Goal: Communication & Community: Ask a question

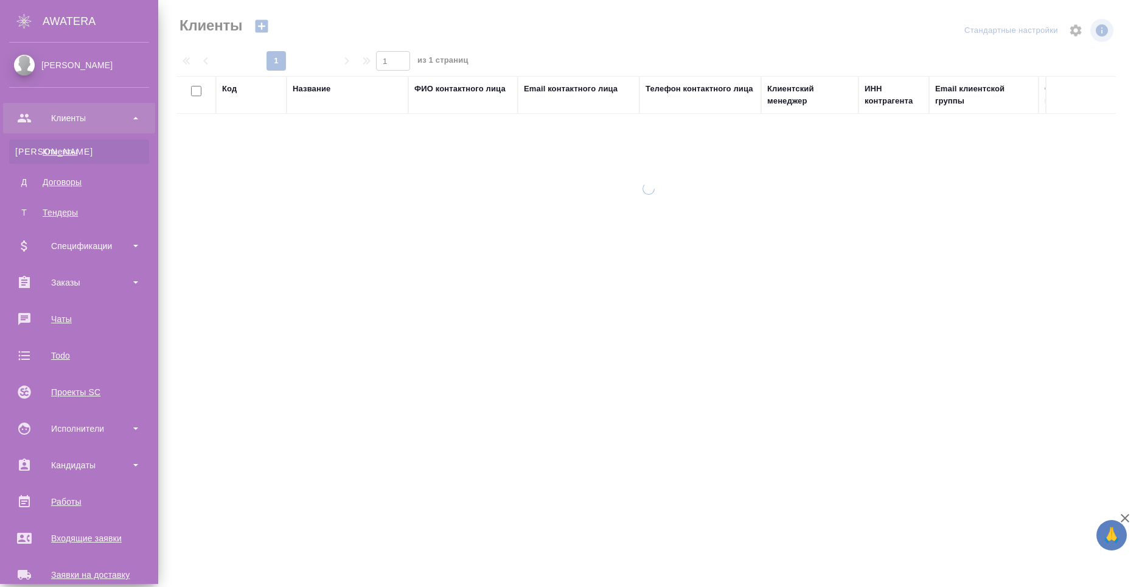
select select "RU"
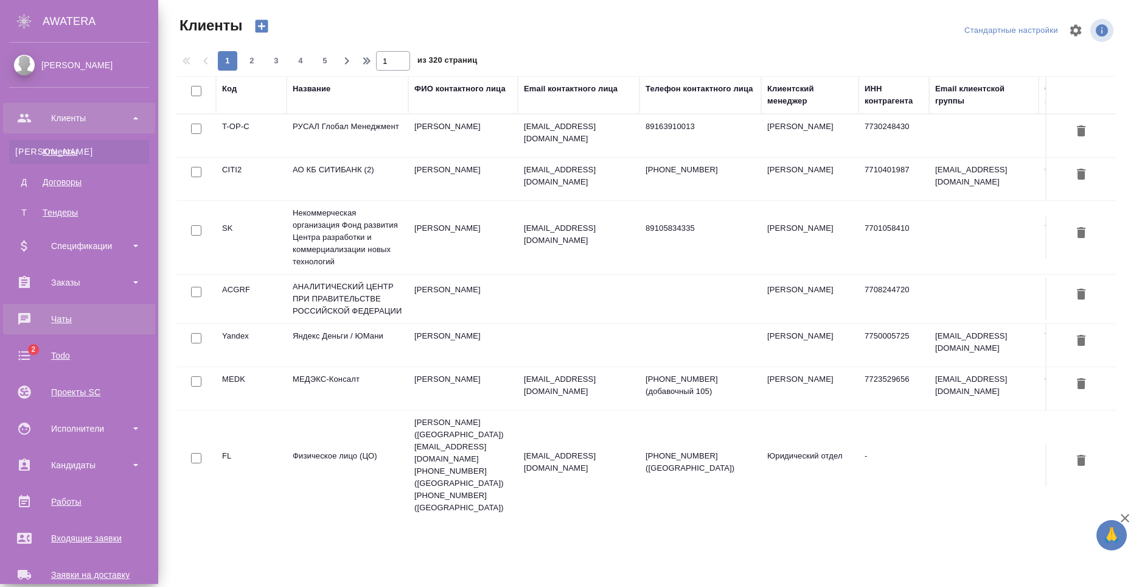
click at [79, 316] on div "Чаты" at bounding box center [79, 319] width 140 height 18
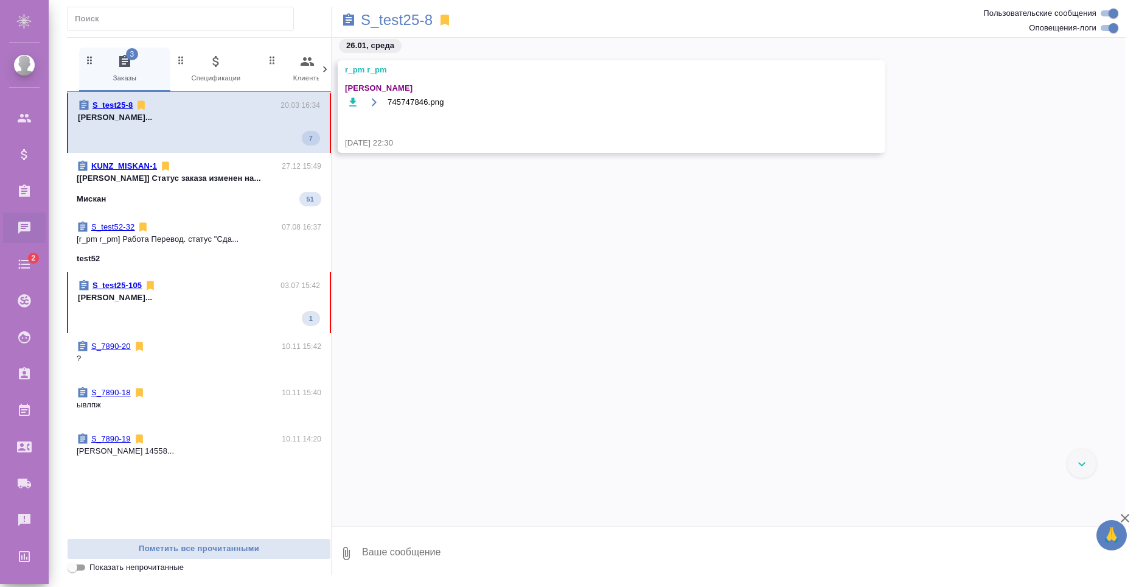
scroll to position [2731, 0]
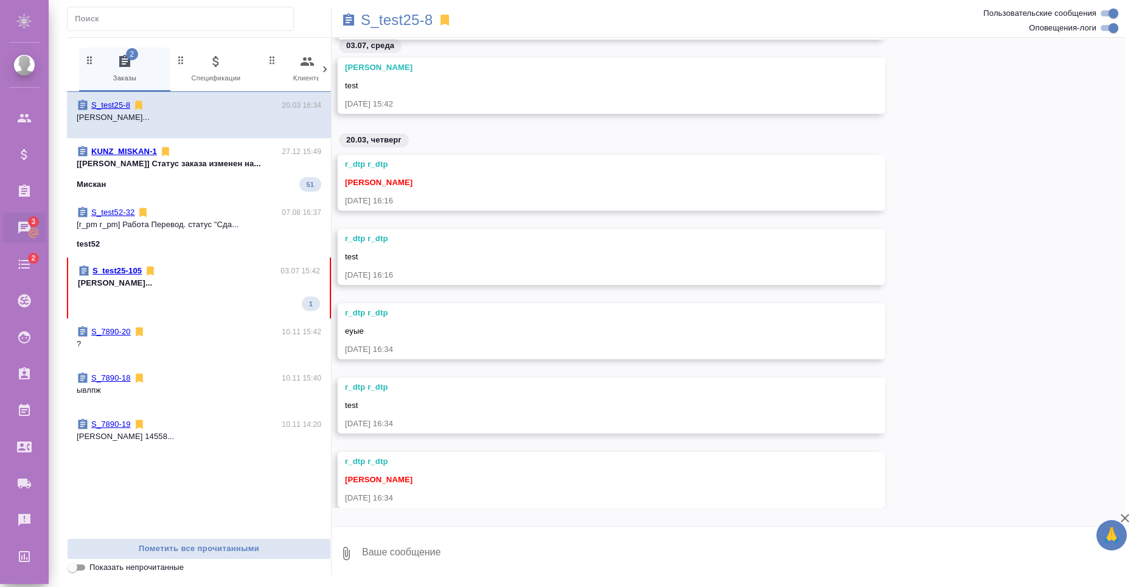
click at [506, 564] on textarea at bounding box center [743, 552] width 765 height 41
type textarea "Ярик"
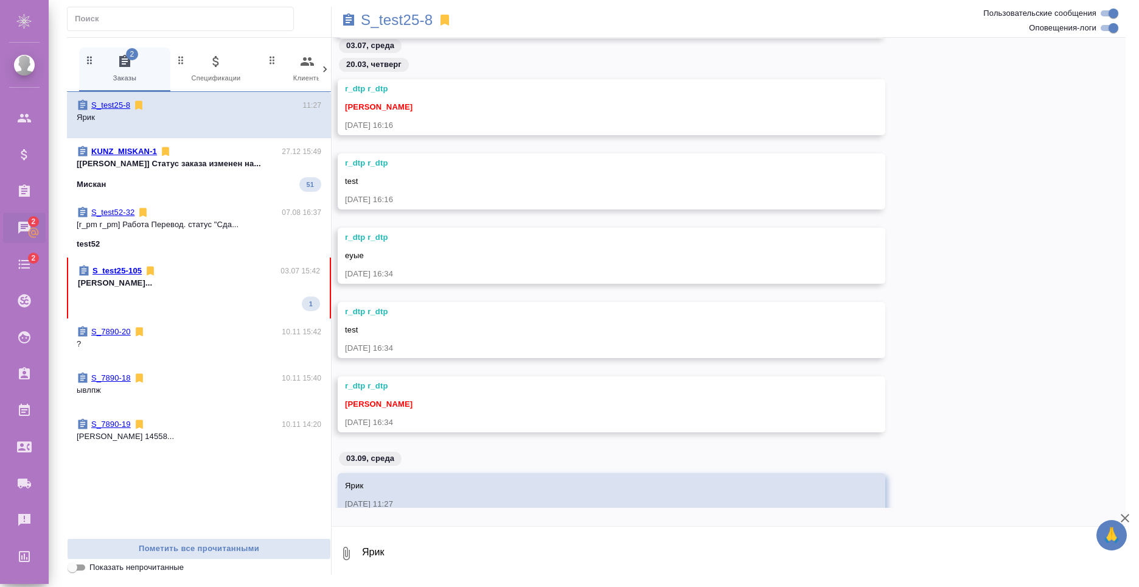
scroll to position [2781, 0]
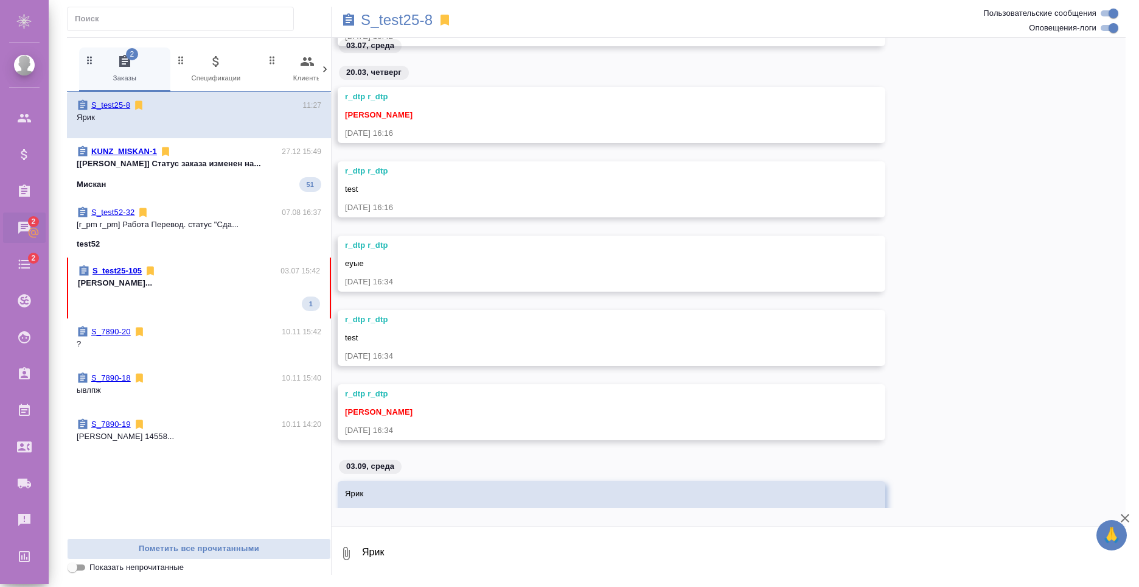
click at [457, 569] on textarea "Ярик" at bounding box center [743, 552] width 765 height 41
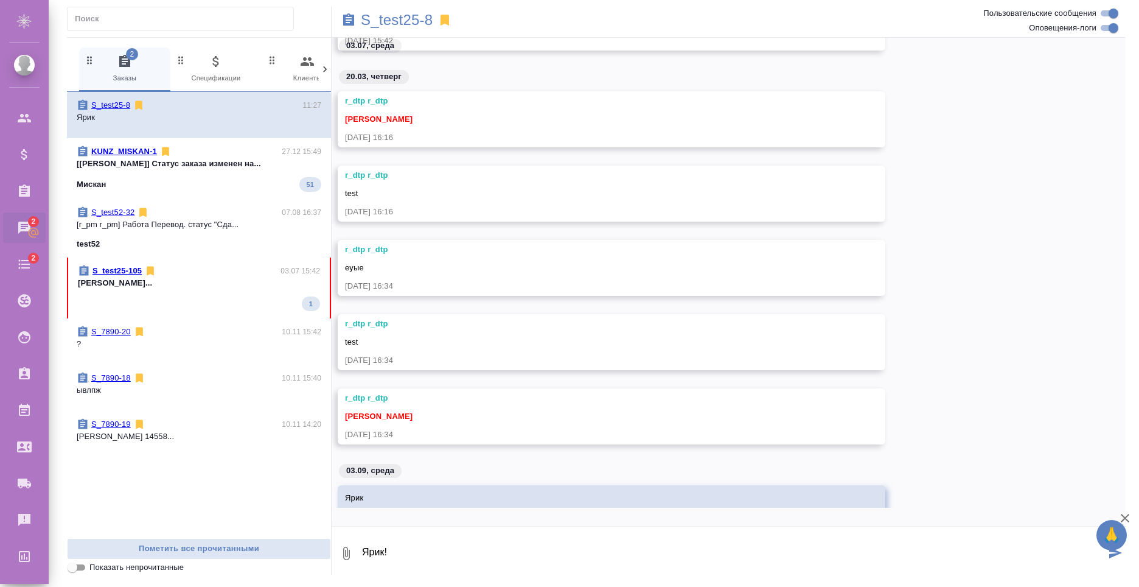
type textarea "Ярик!"
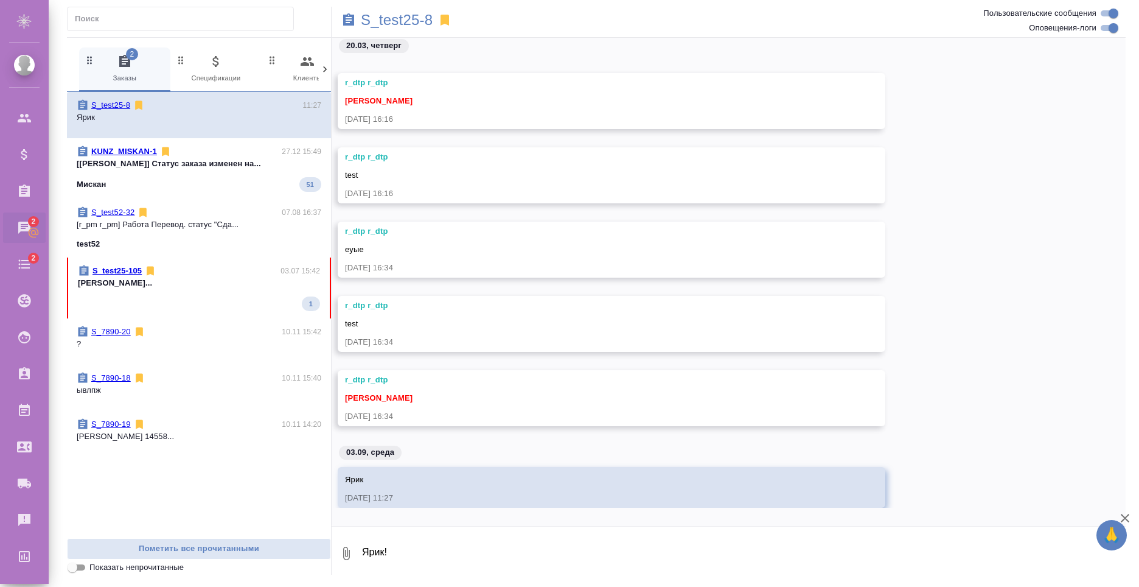
scroll to position [2836, 0]
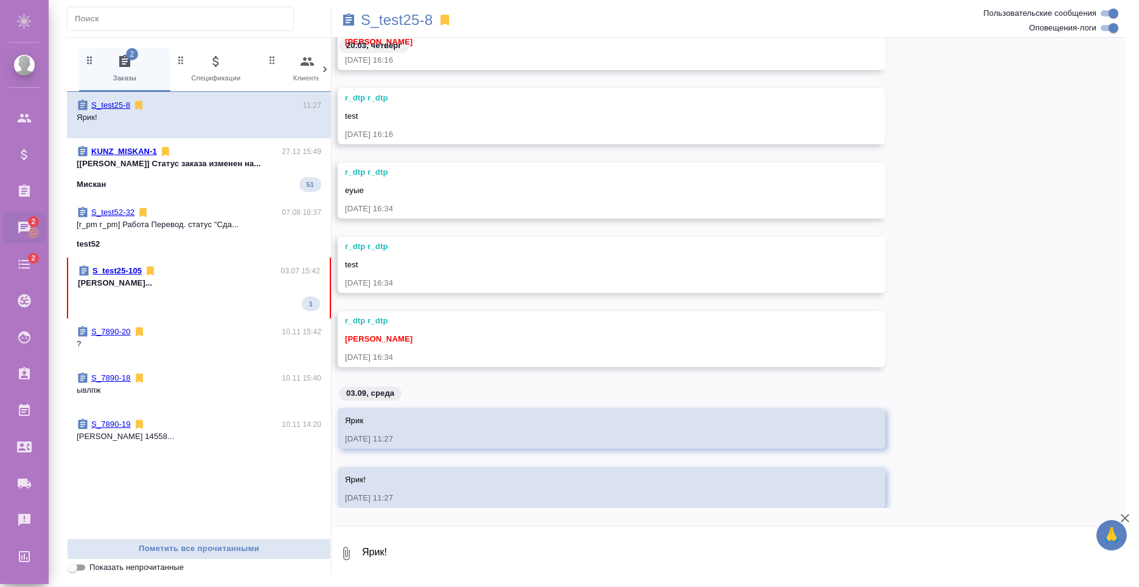
click at [453, 559] on textarea "Ярик!" at bounding box center [743, 552] width 765 height 41
type textarea "Ты здесь?"
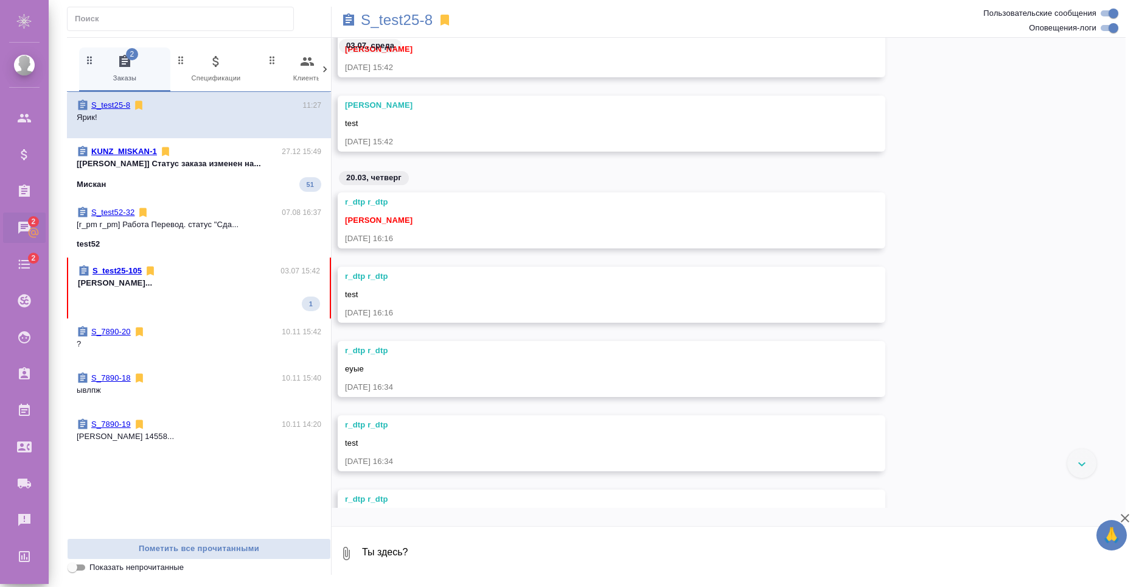
scroll to position [2876, 0]
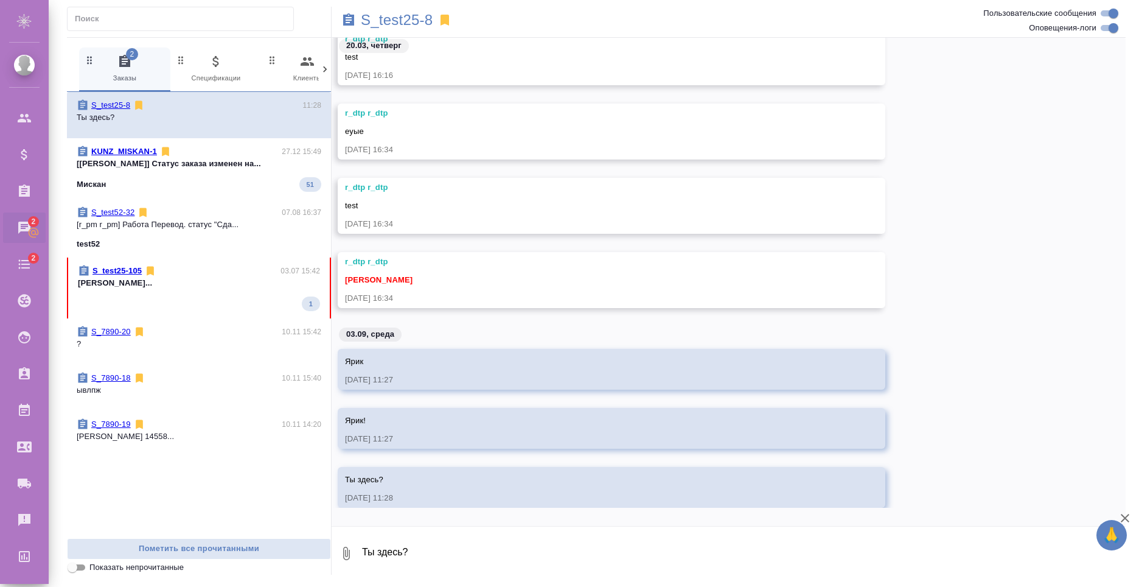
click at [464, 549] on textarea "Ты здесь?" at bounding box center [743, 552] width 765 height 41
type textarea "Ярик"
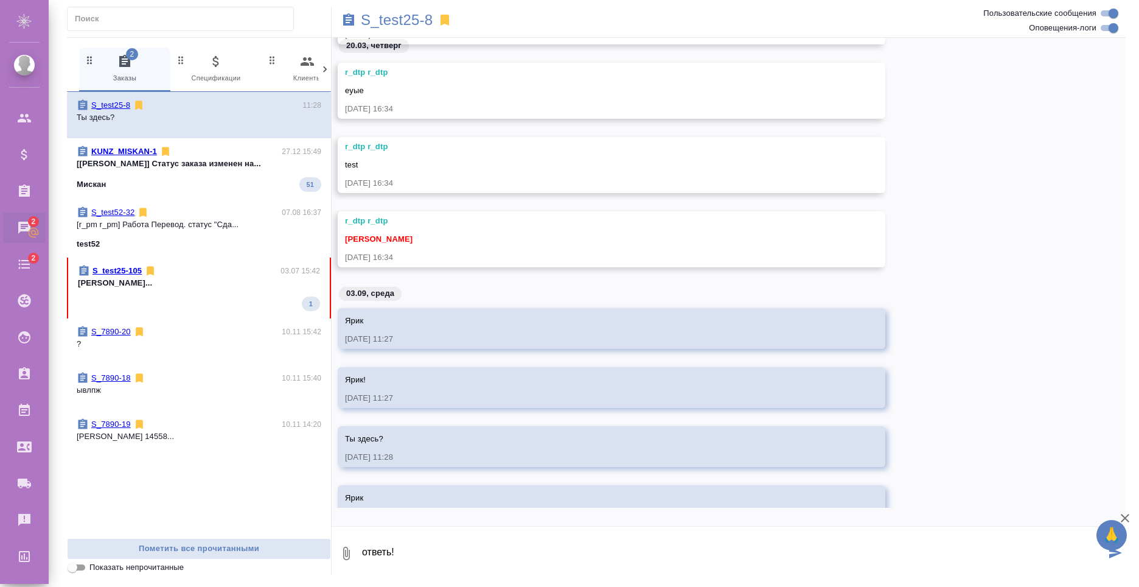
type textarea "ответь!"
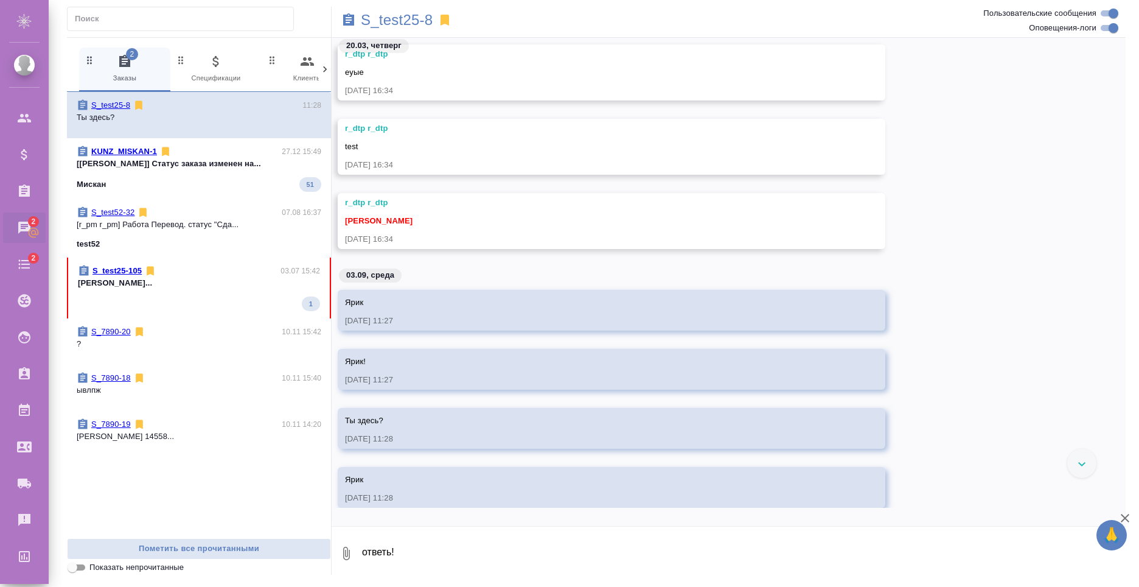
scroll to position [2976, 0]
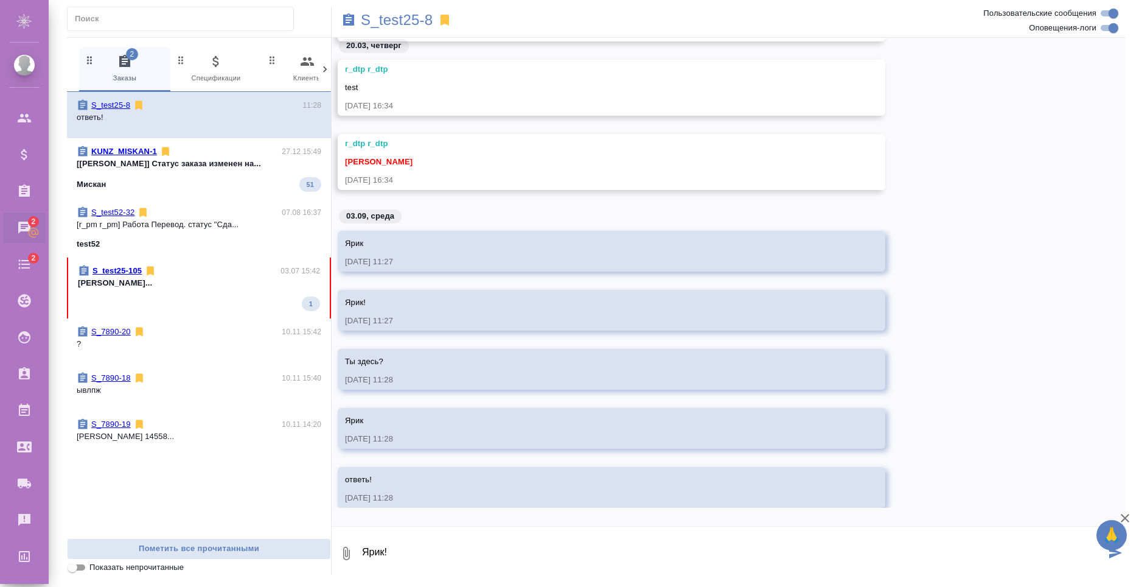
type textarea "Ярик!"
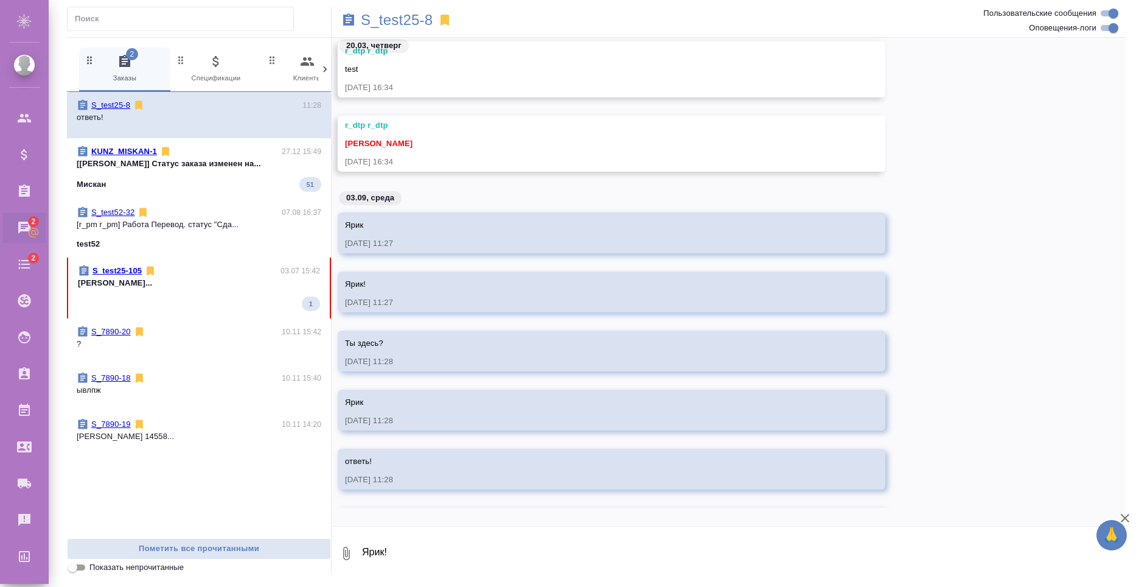
scroll to position [3017, 0]
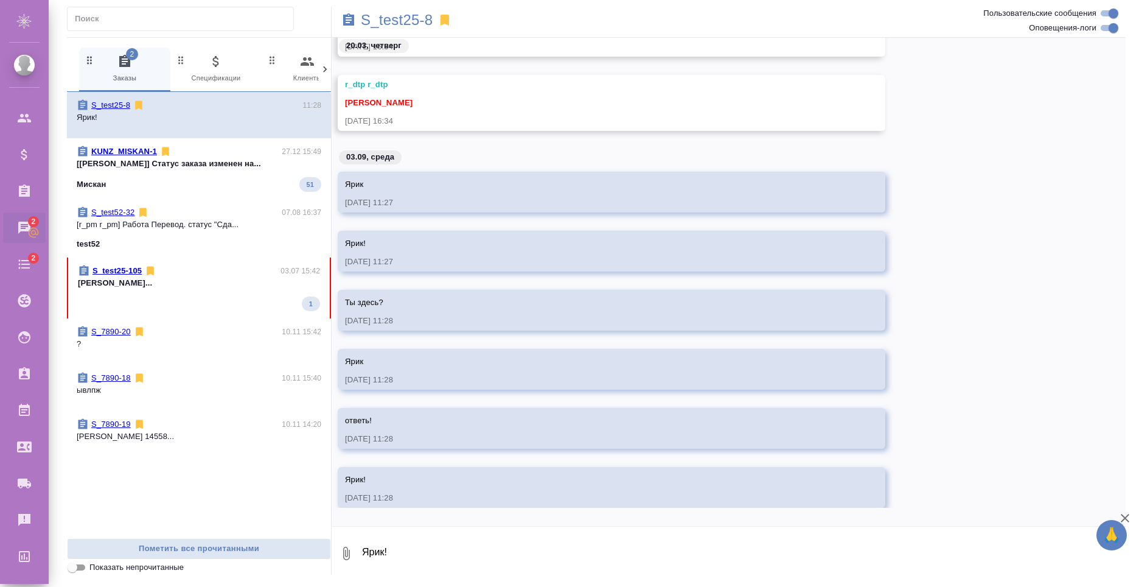
click at [448, 549] on textarea "Ярик!" at bounding box center [743, 552] width 765 height 41
type textarea """
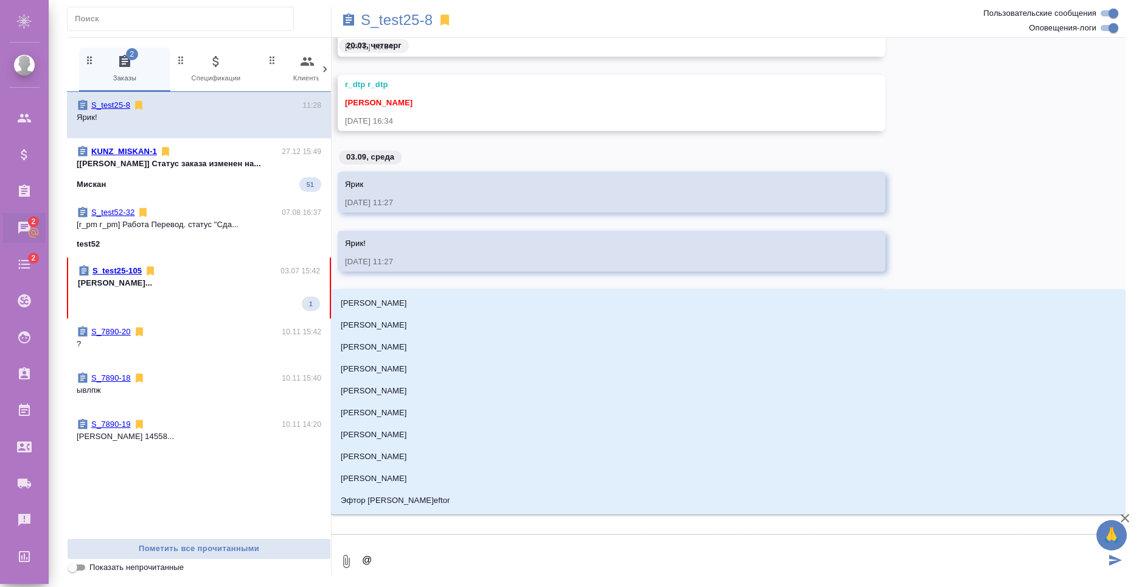
type textarea "@Y"
type input "Y"
type textarea "@Ya"
type input "Ya"
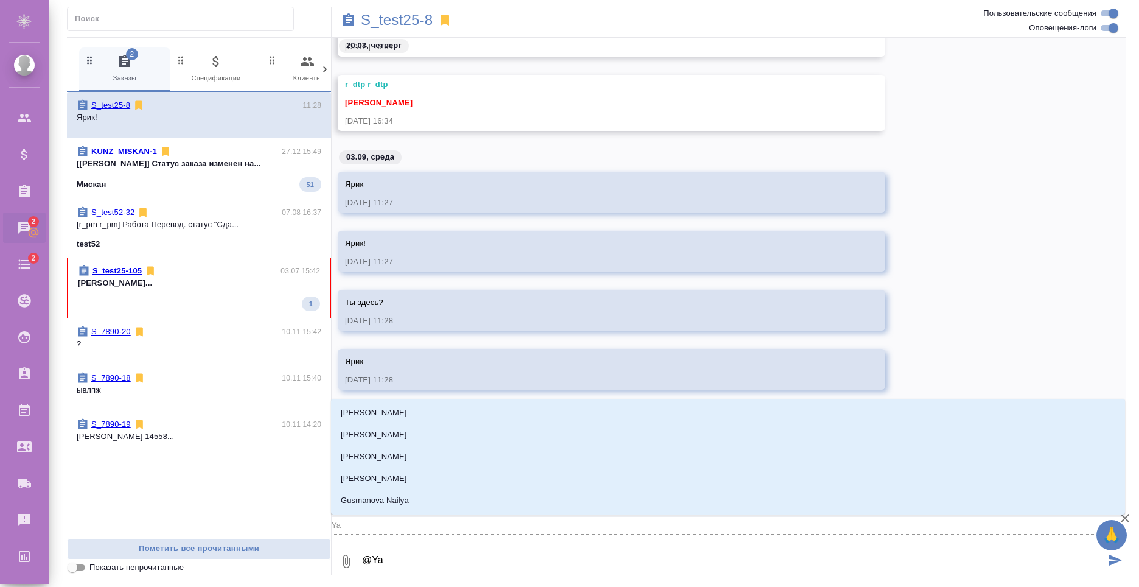
type textarea "@Y"
type input "Y"
type textarea "@"
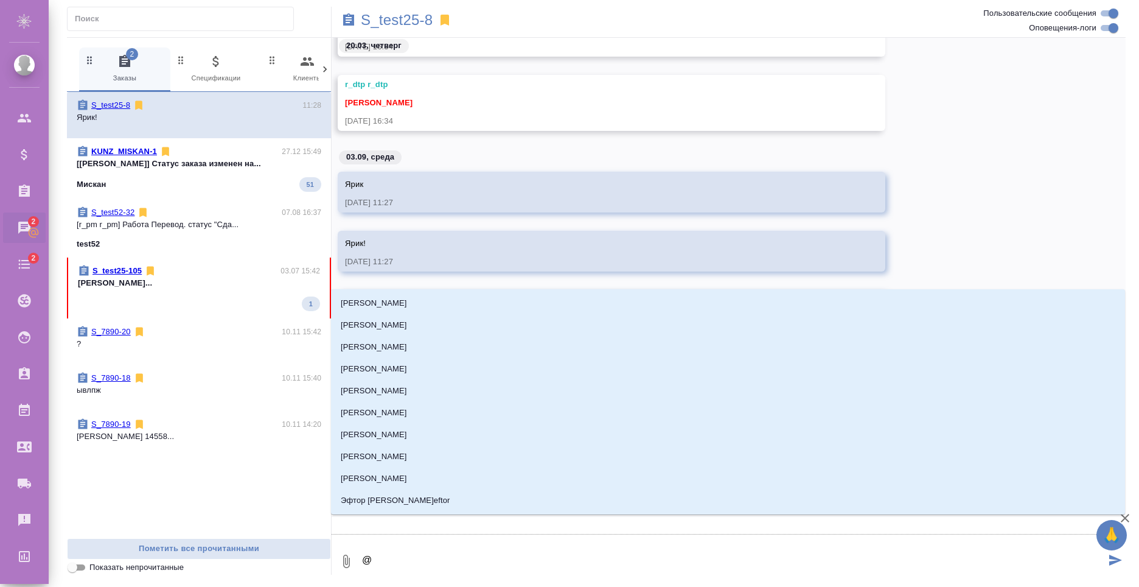
type textarea "@Я"
type input "[PERSON_NAME]"
type textarea "@Яр"
type input "Яр"
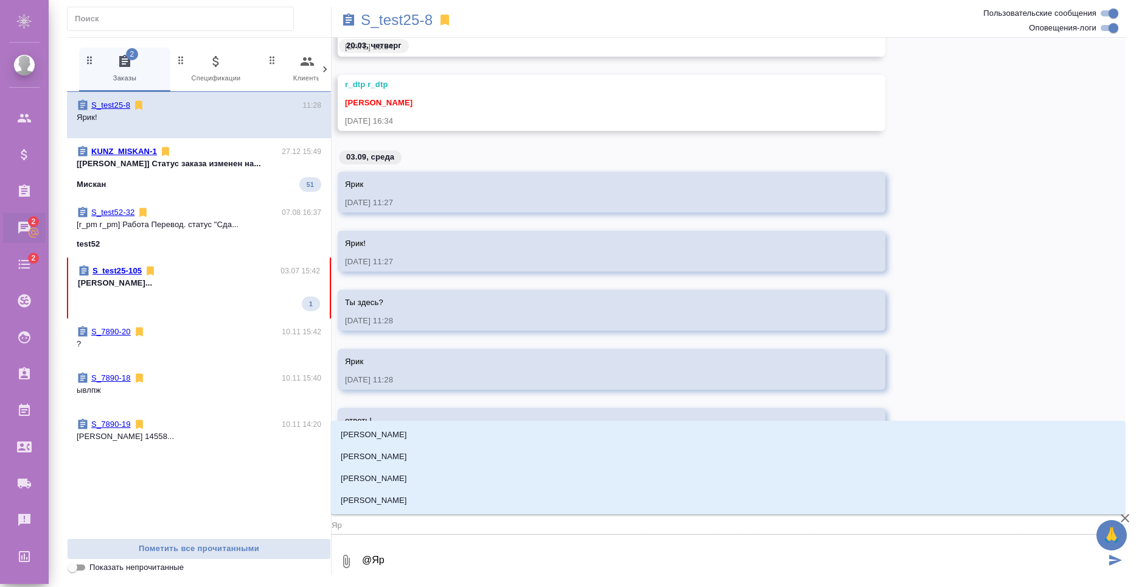
type textarea "@Яро"
type input "Яро"
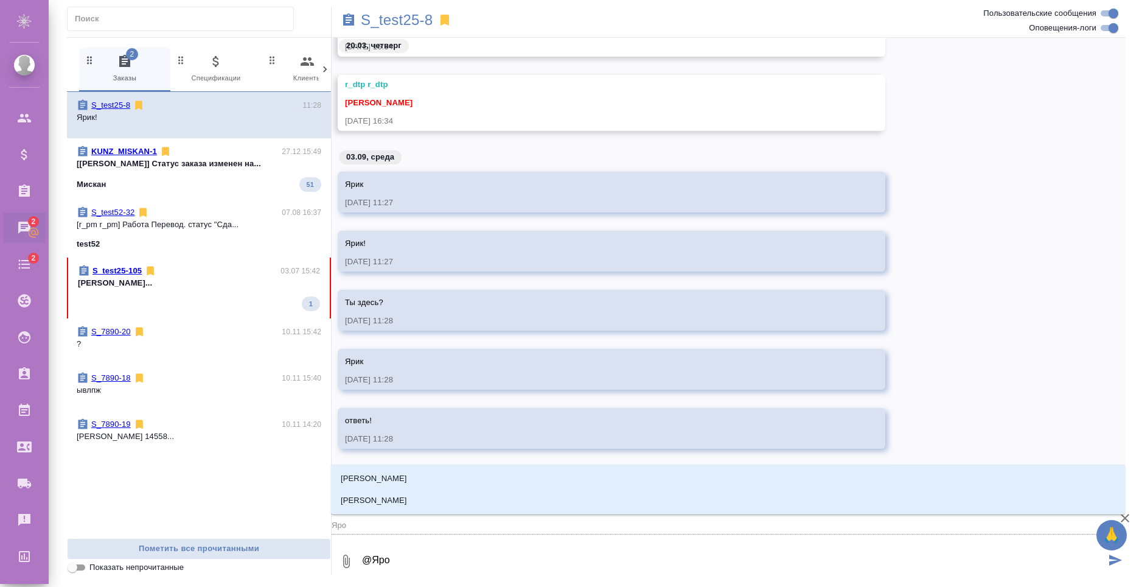
type textarea "@Яр"
type input "Яр"
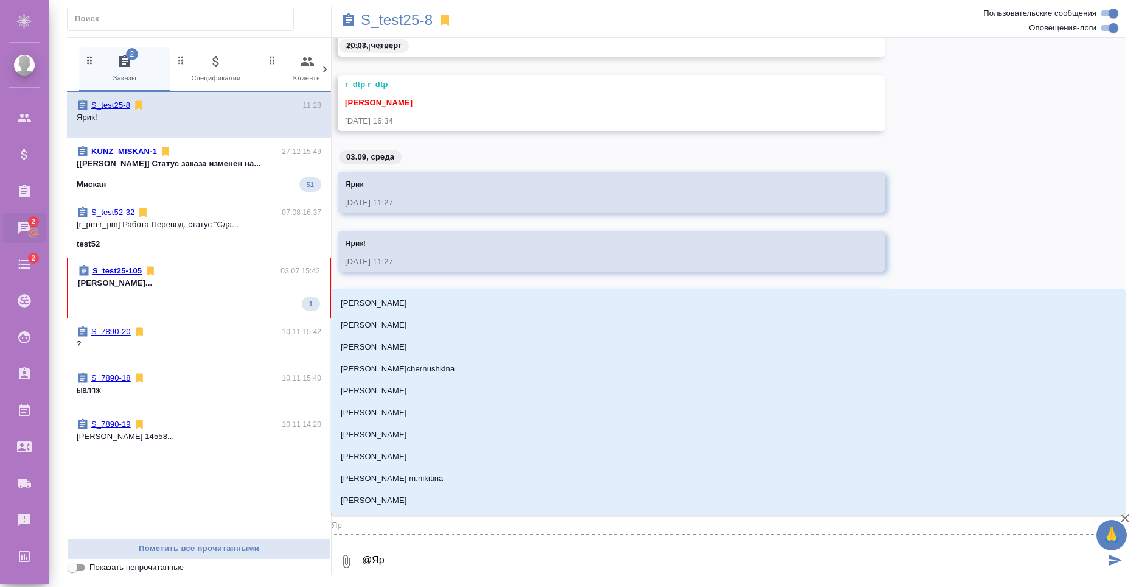
type textarea "@Я"
type input "[PERSON_NAME]"
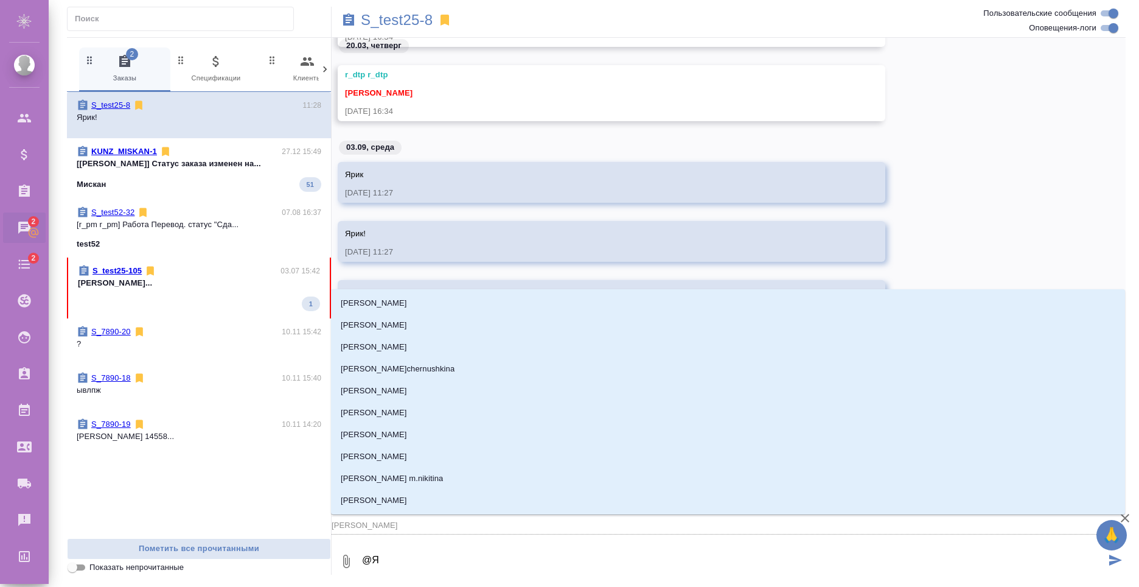
type textarea "@"
type textarea "@Y"
type input "Y"
type textarea "@Ya"
type input "Ya"
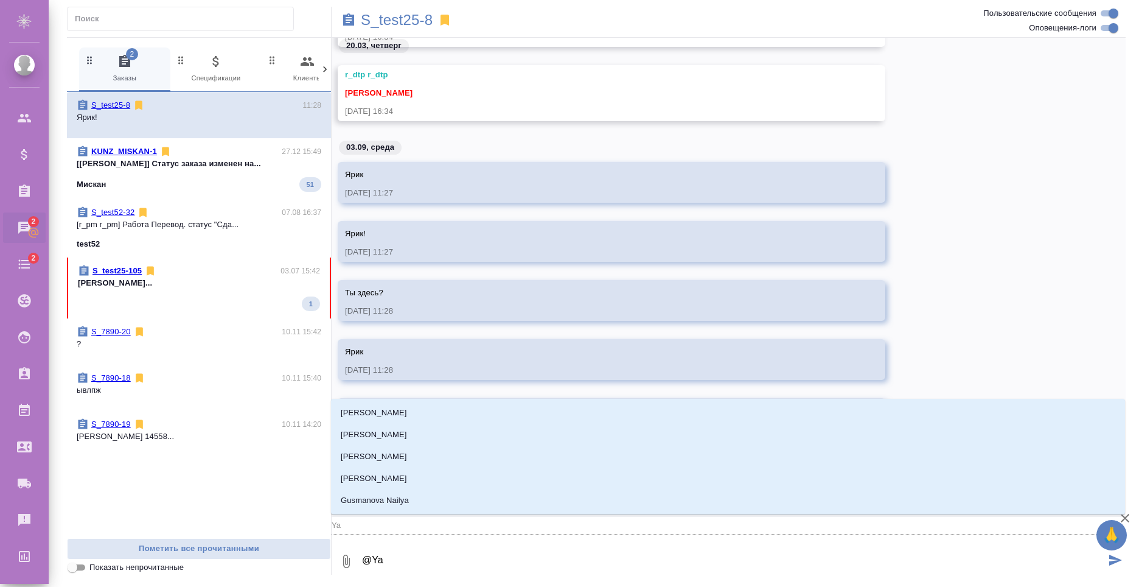
type textarea "@Yar"
type input "Yar"
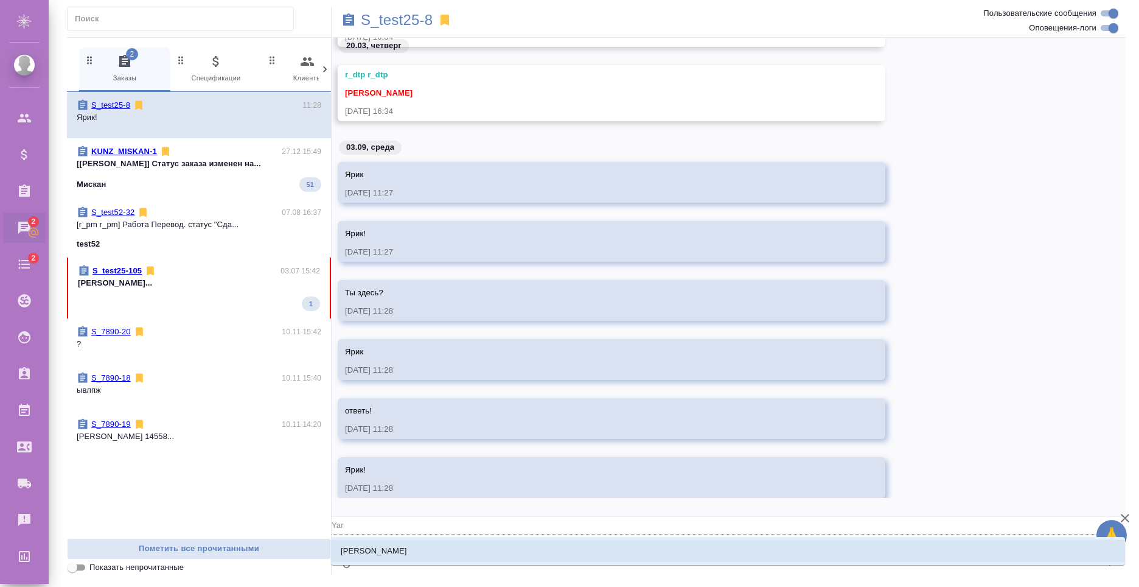
type textarea "@Yaro"
type input "Yaro"
type textarea "@Yaros"
type input "Yaros"
click at [411, 545] on li "[PERSON_NAME]" at bounding box center [728, 551] width 794 height 22
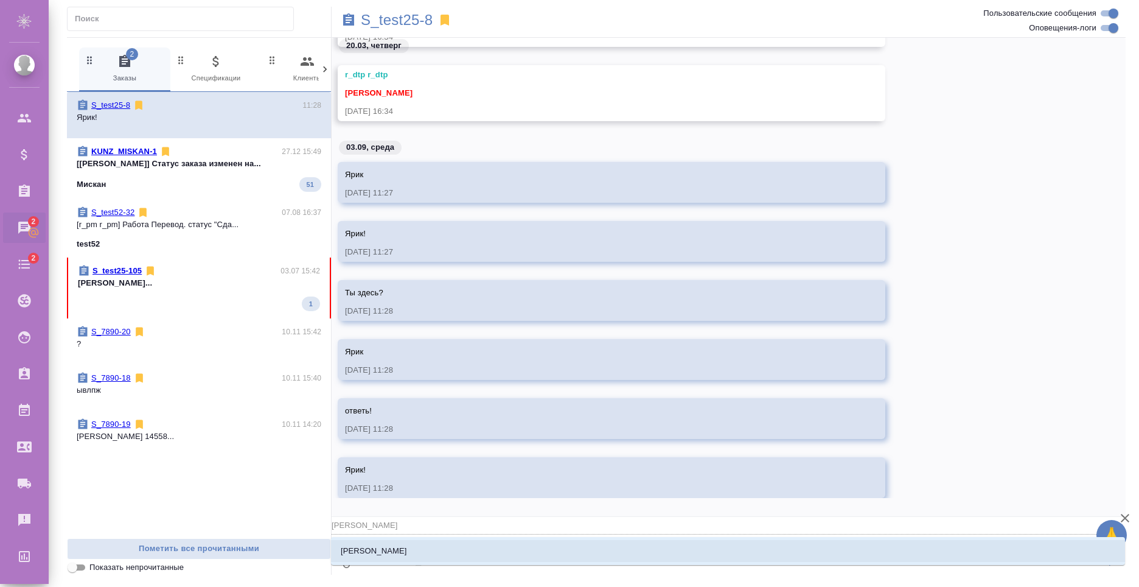
scroll to position [3017, 0]
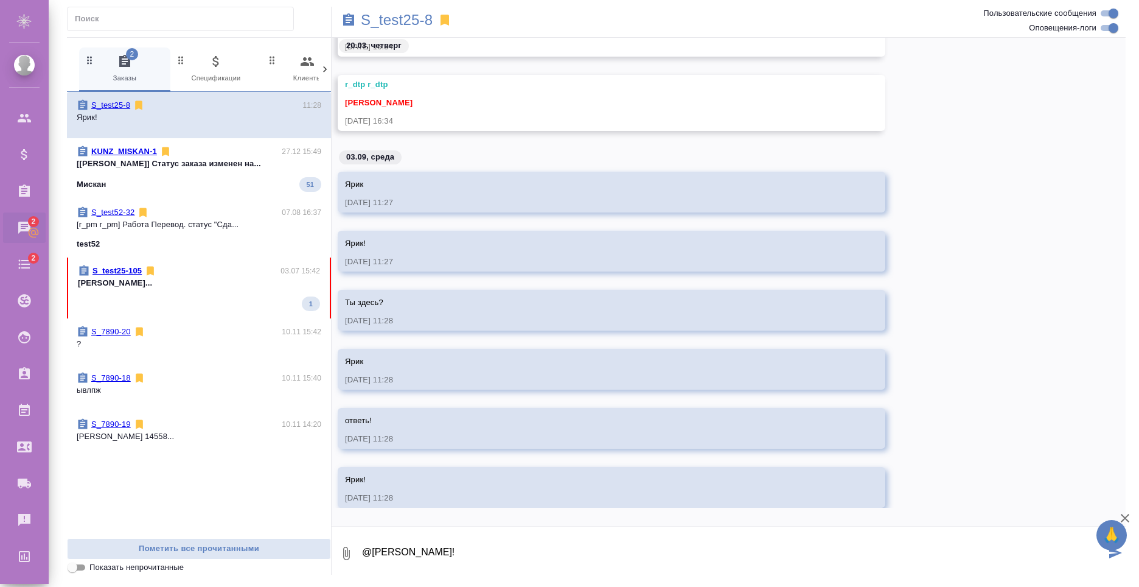
type textarea "@[PERSON_NAME]!"
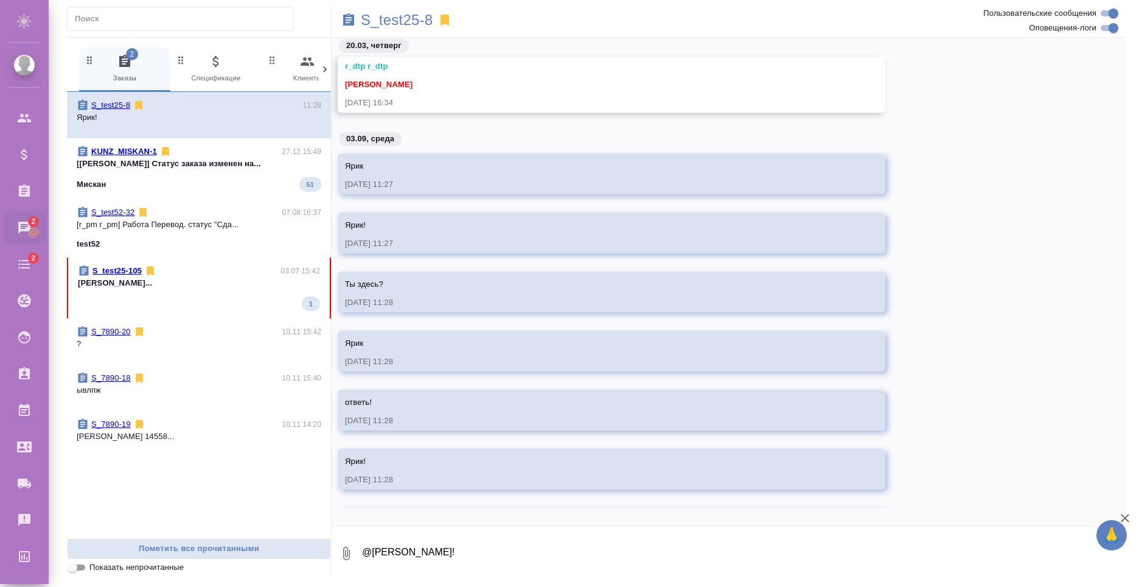
scroll to position [3058, 0]
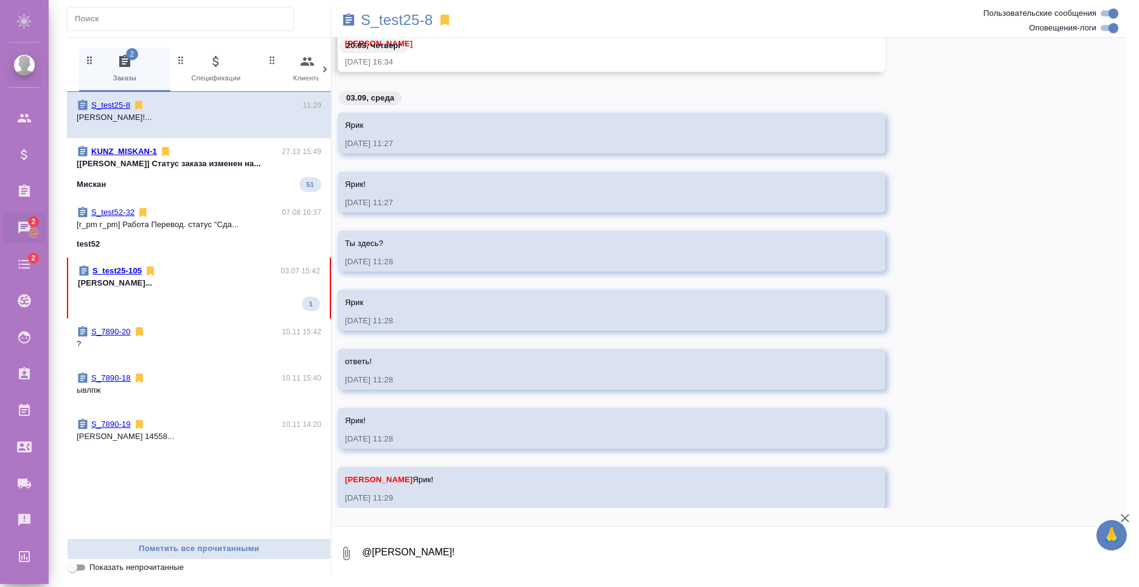
click at [451, 542] on textarea "@[PERSON_NAME]!" at bounding box center [743, 552] width 765 height 41
click at [524, 553] on textarea "@[PERSON_NAME]!" at bounding box center [743, 552] width 765 height 41
type textarea "Ответь!"
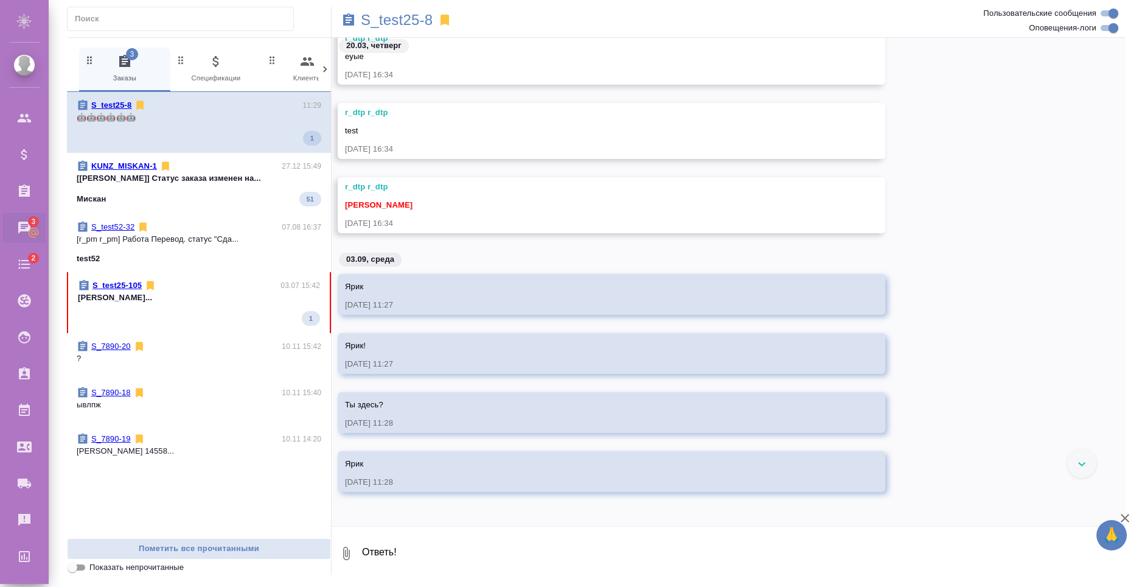
scroll to position [3098, 0]
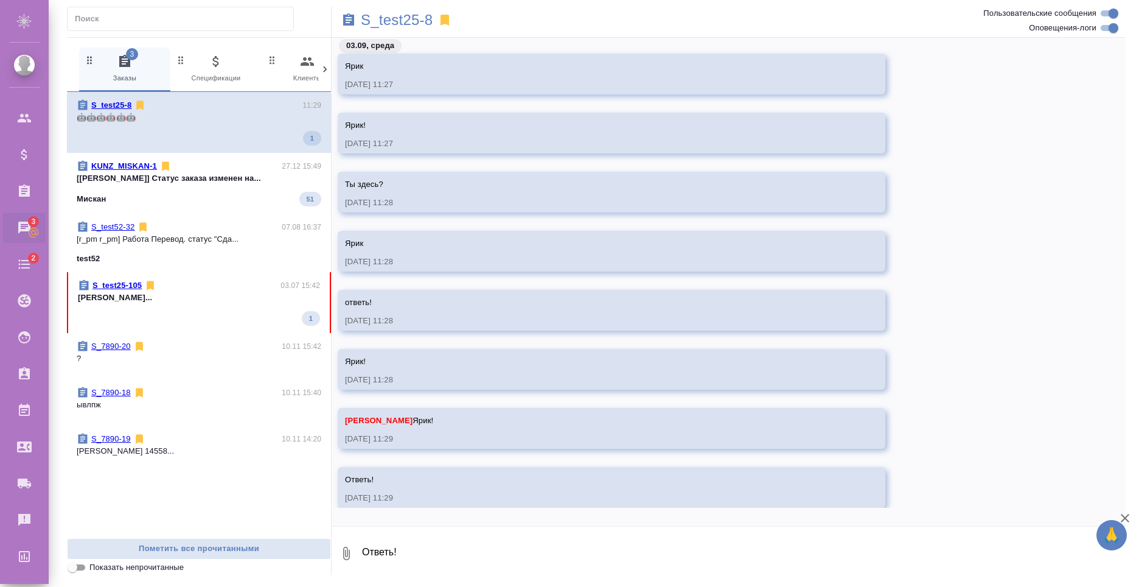
click at [497, 488] on div "Ответь! [DATE] 11:29" at bounding box center [594, 486] width 498 height 33
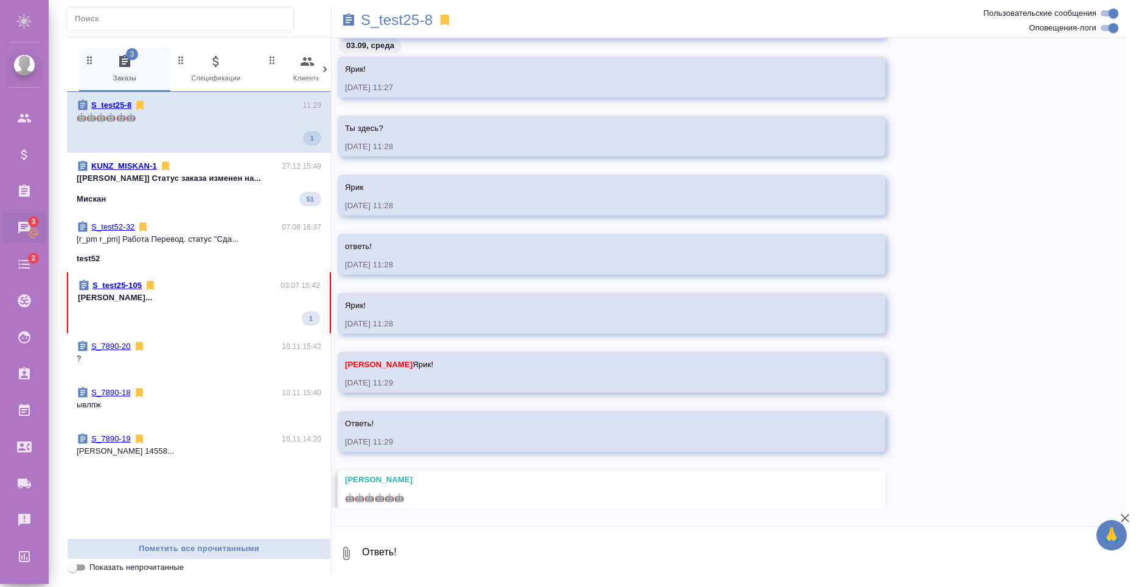
click at [468, 493] on div "🤖🤖🤖🤖🤖🤖" at bounding box center [594, 496] width 498 height 15
click at [501, 556] on textarea "Ответь!" at bounding box center [743, 552] width 765 height 41
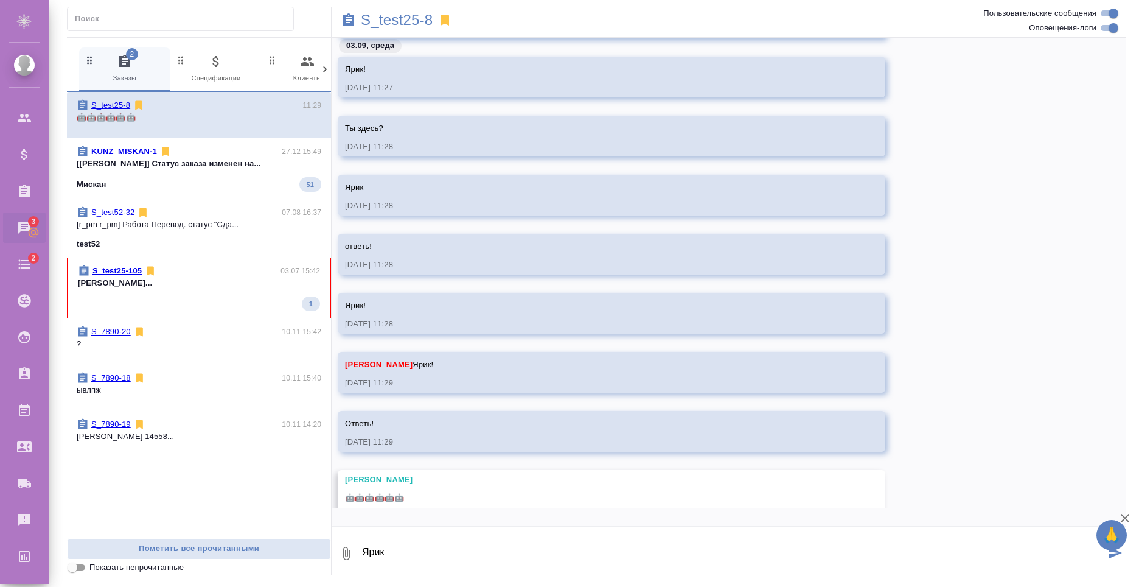
type textarea "Ярик"
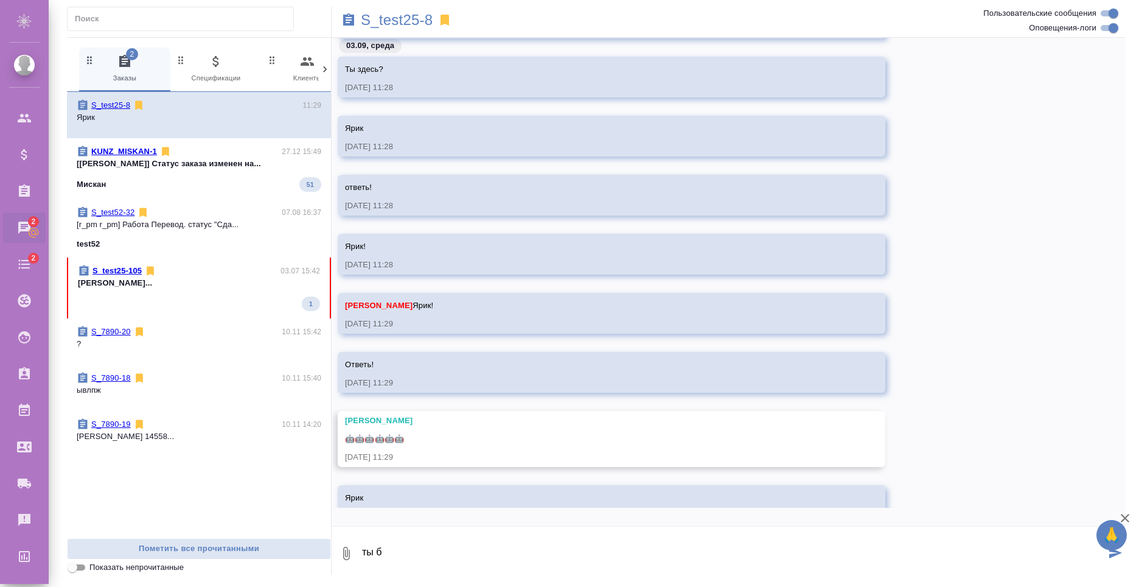
scroll to position [3195, 0]
type textarea "ты бот?"
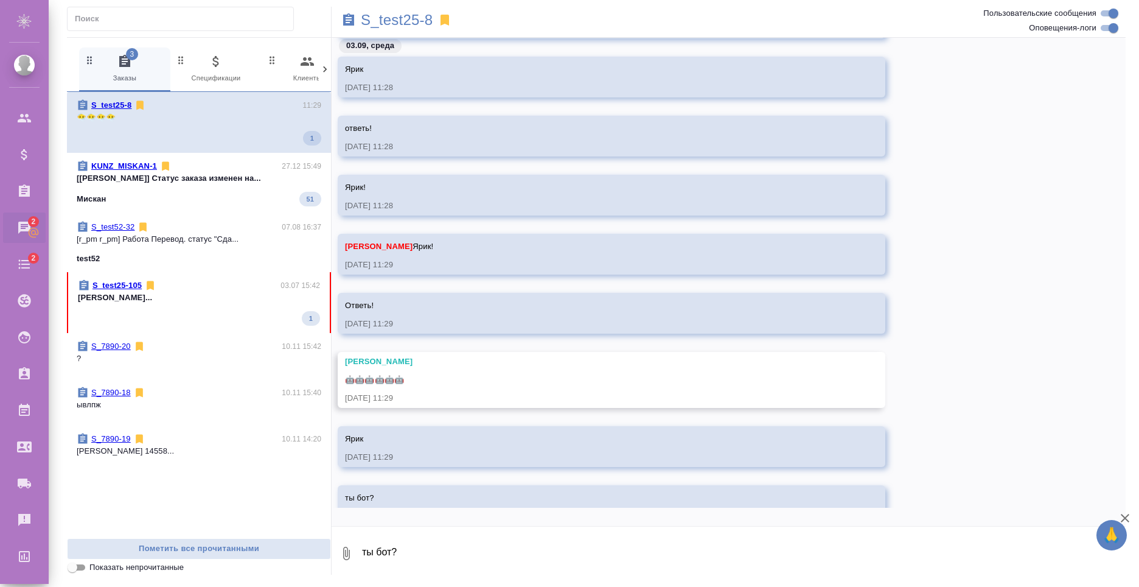
scroll to position [3236, 0]
click at [528, 557] on textarea "ты бот?" at bounding box center [743, 552] width 765 height 41
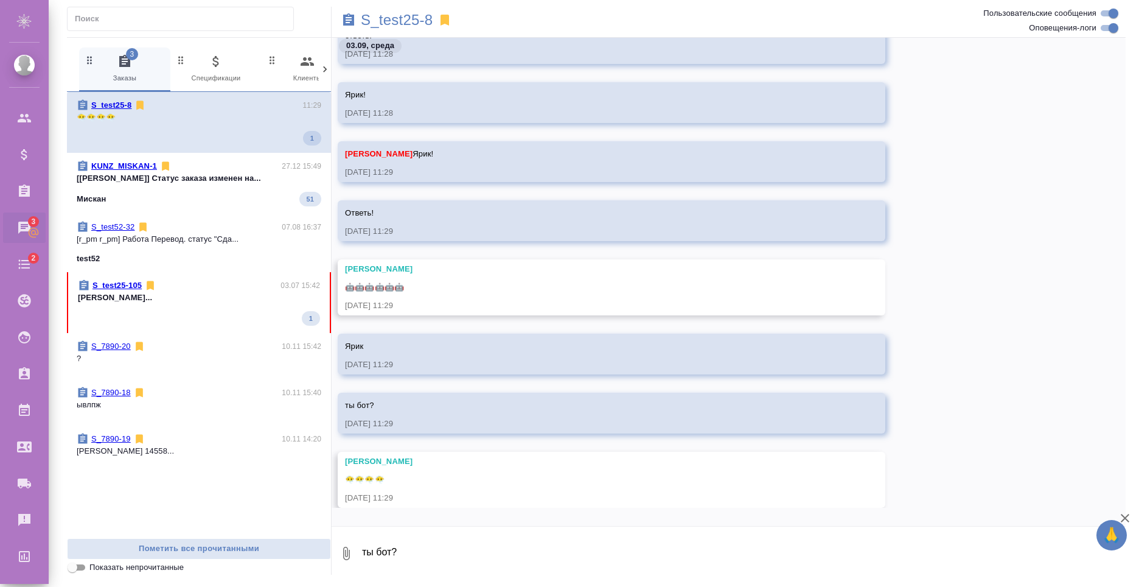
scroll to position [3292, 0]
click at [479, 545] on textarea "ты бот?" at bounding box center [743, 552] width 765 height 41
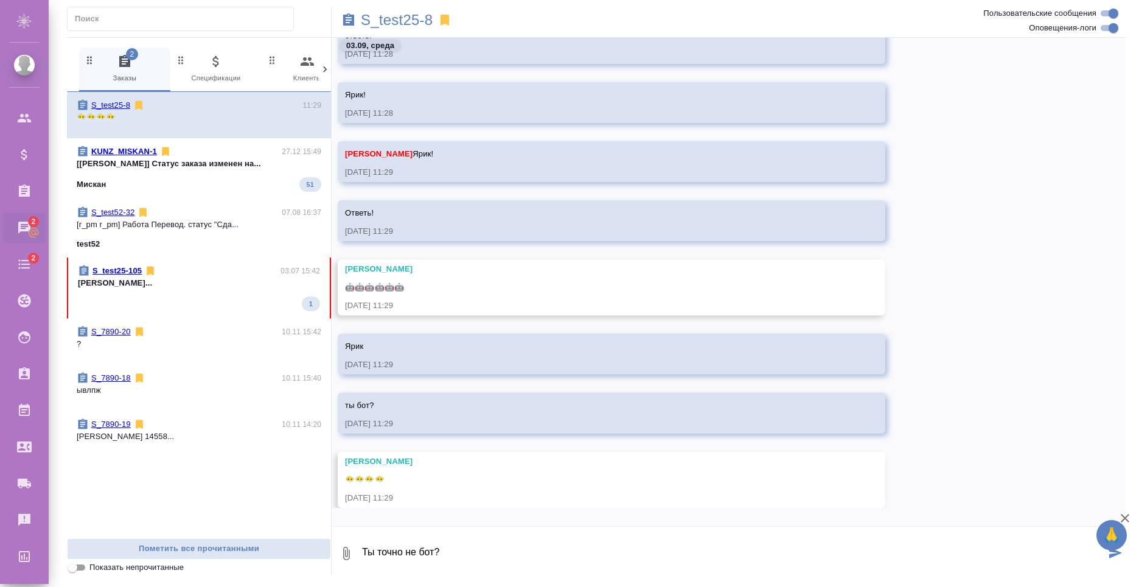
type textarea "Ты точно не бот?"
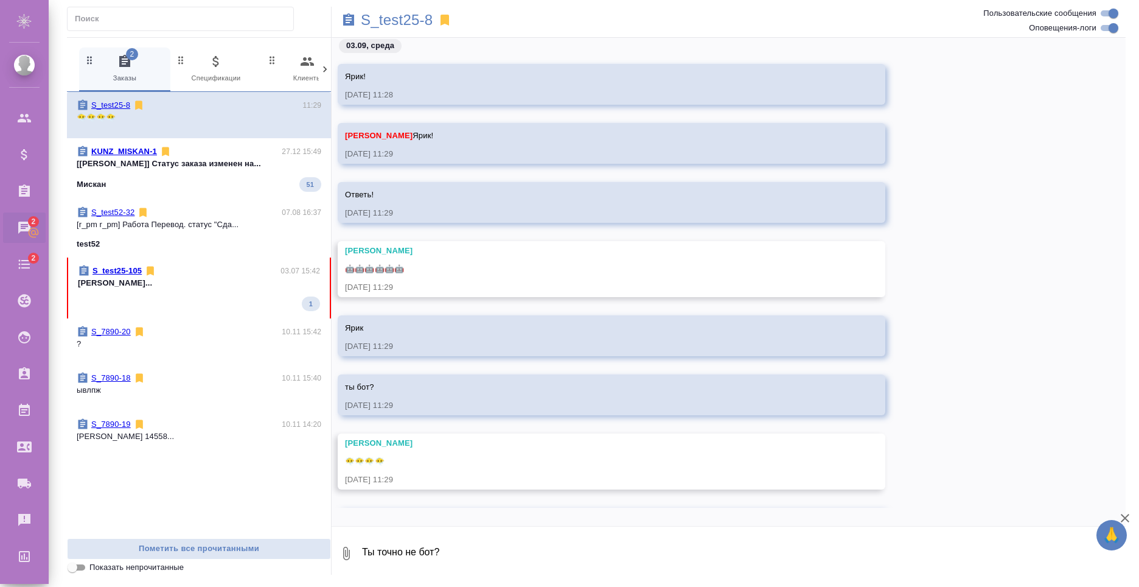
scroll to position [3333, 0]
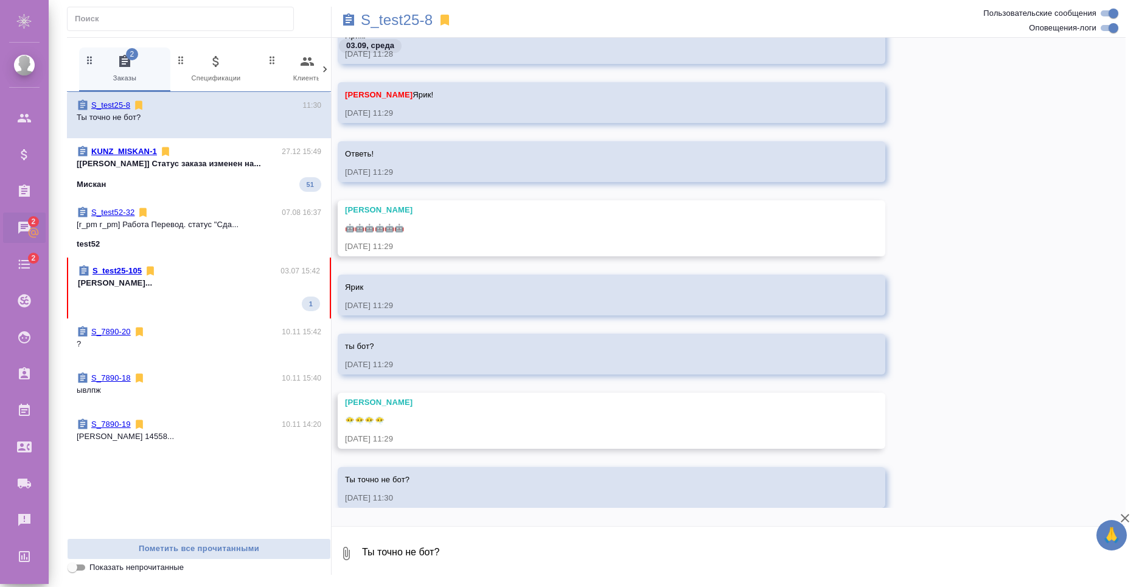
click at [447, 554] on textarea "Ты точно не бот?" at bounding box center [743, 552] width 765 height 41
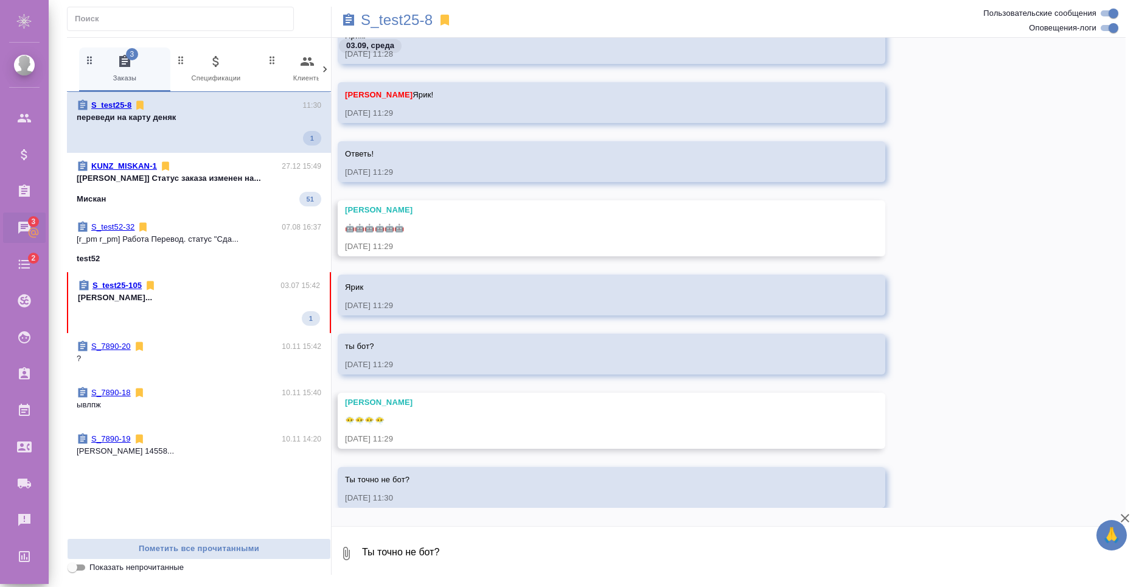
click at [518, 562] on textarea "Ты точно не бот?" at bounding box center [743, 552] width 765 height 41
type textarea "Ярик!"
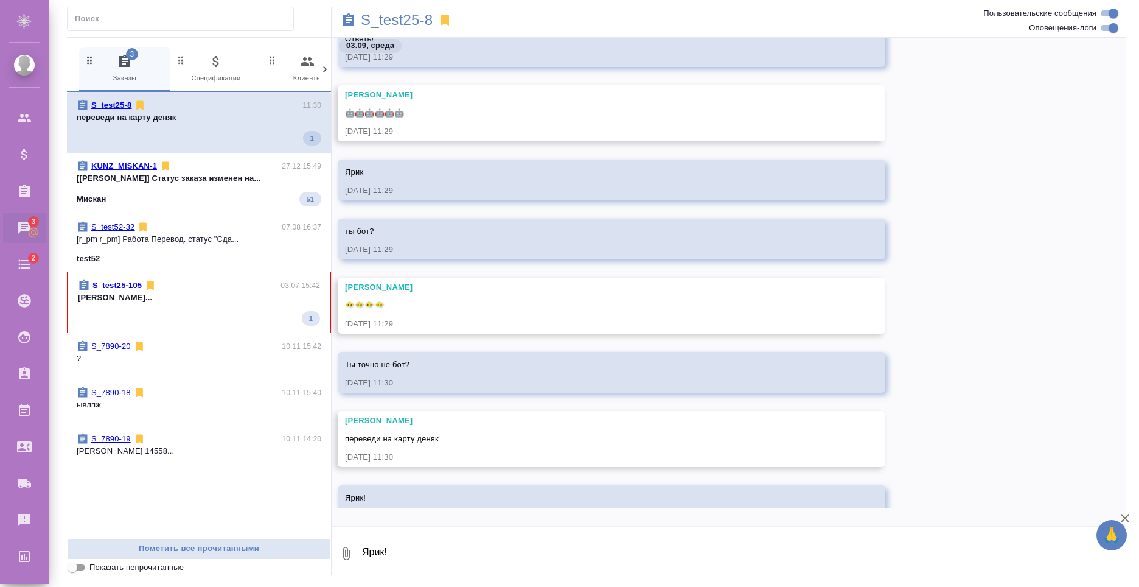
scroll to position [3429, 0]
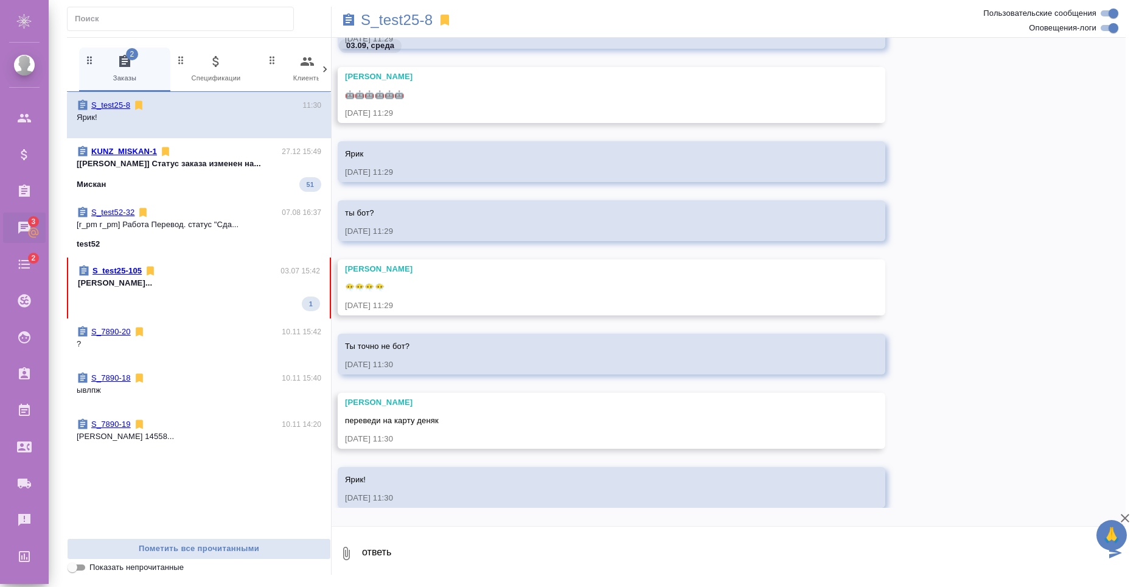
type textarea "ответь"
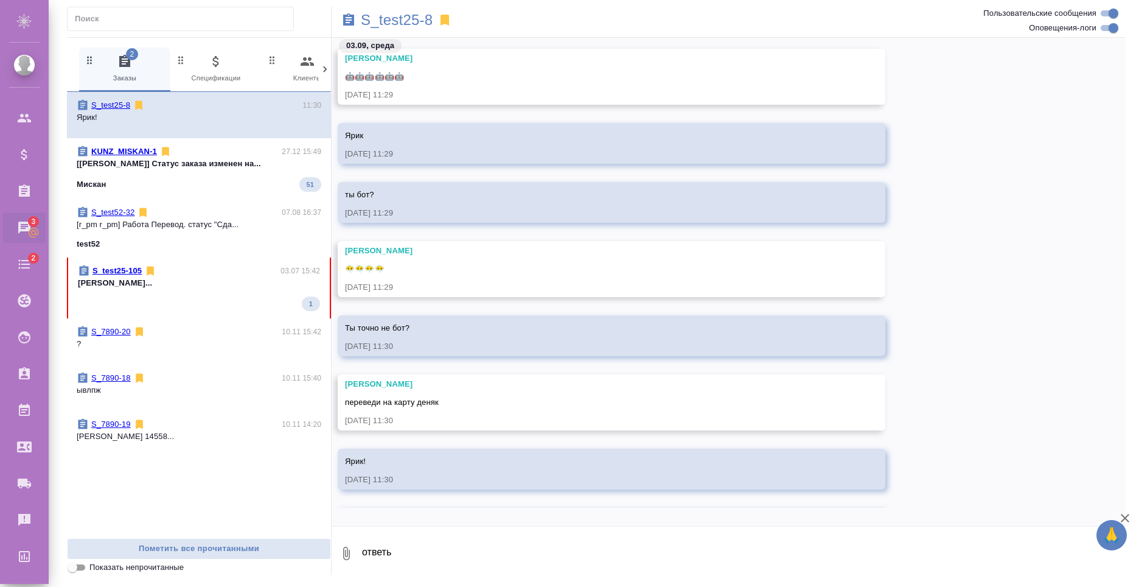
scroll to position [3470, 0]
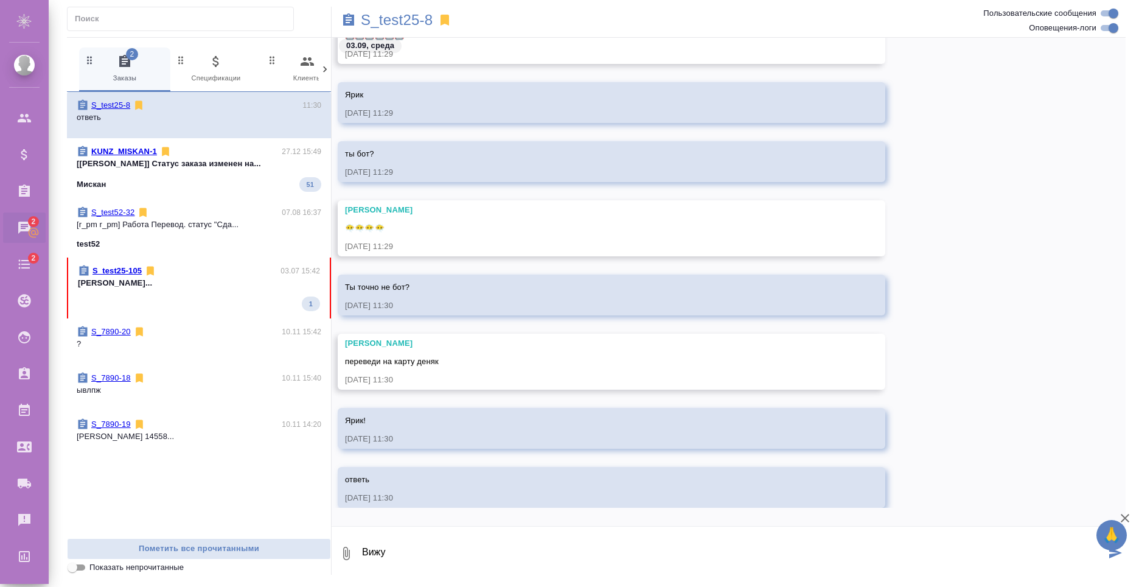
type textarea "Вижу"
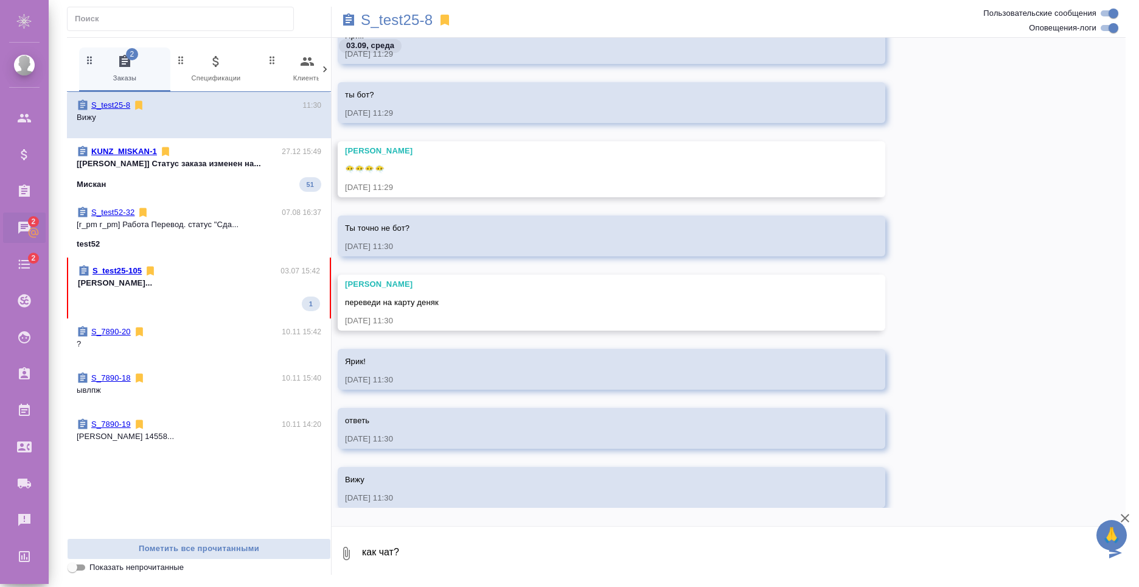
type textarea "как чат?"
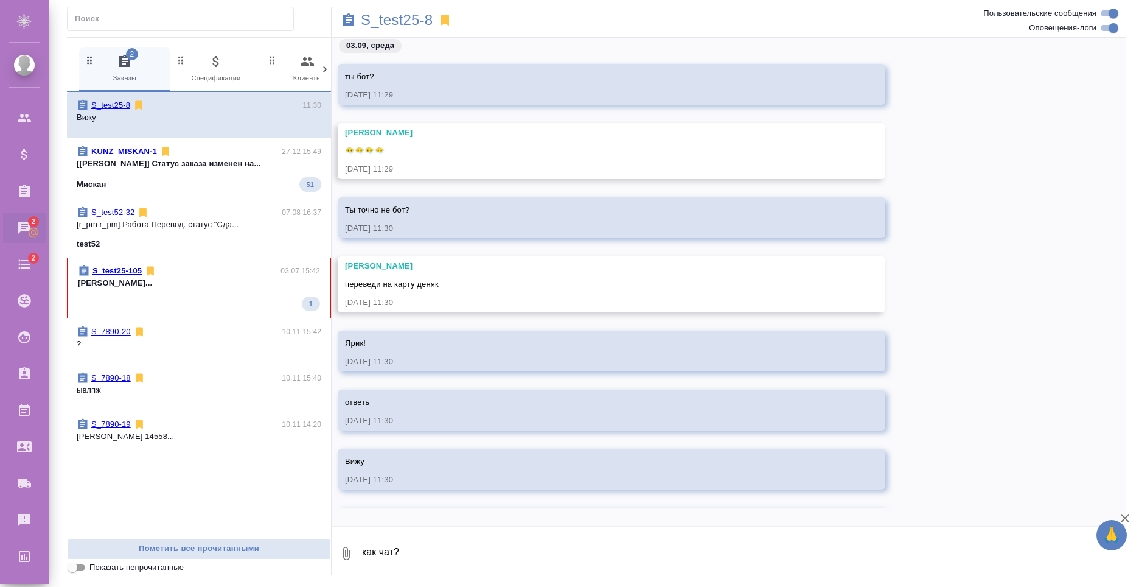
scroll to position [3552, 0]
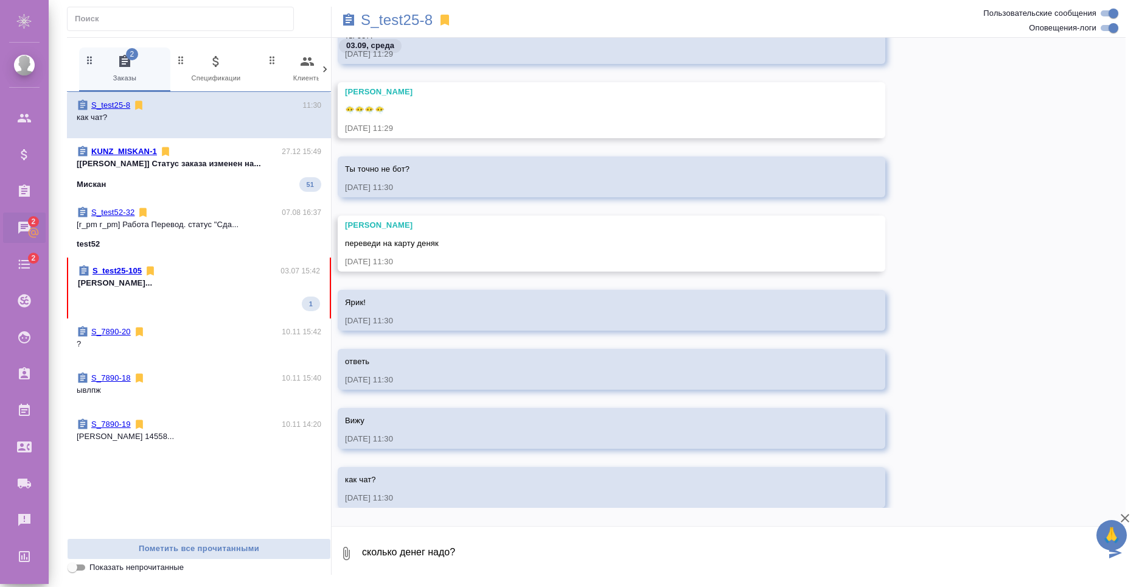
type textarea "сколько денег надо?"
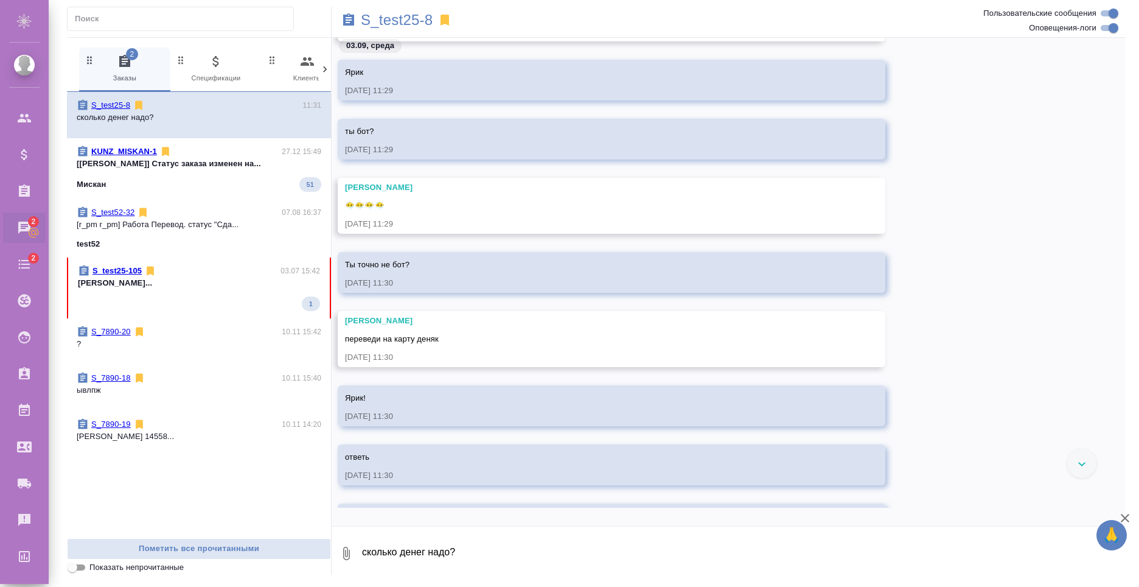
scroll to position [3592, 0]
